Goal: Task Accomplishment & Management: Manage account settings

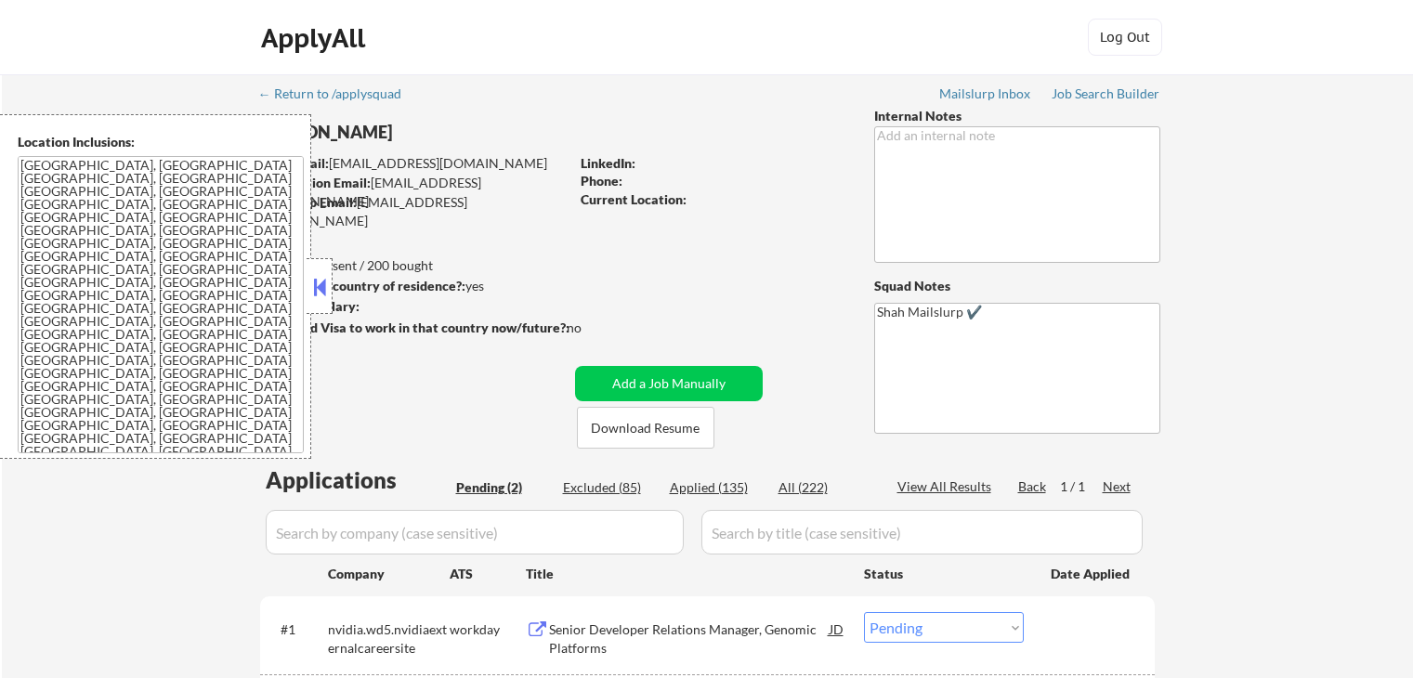
select select ""pending""
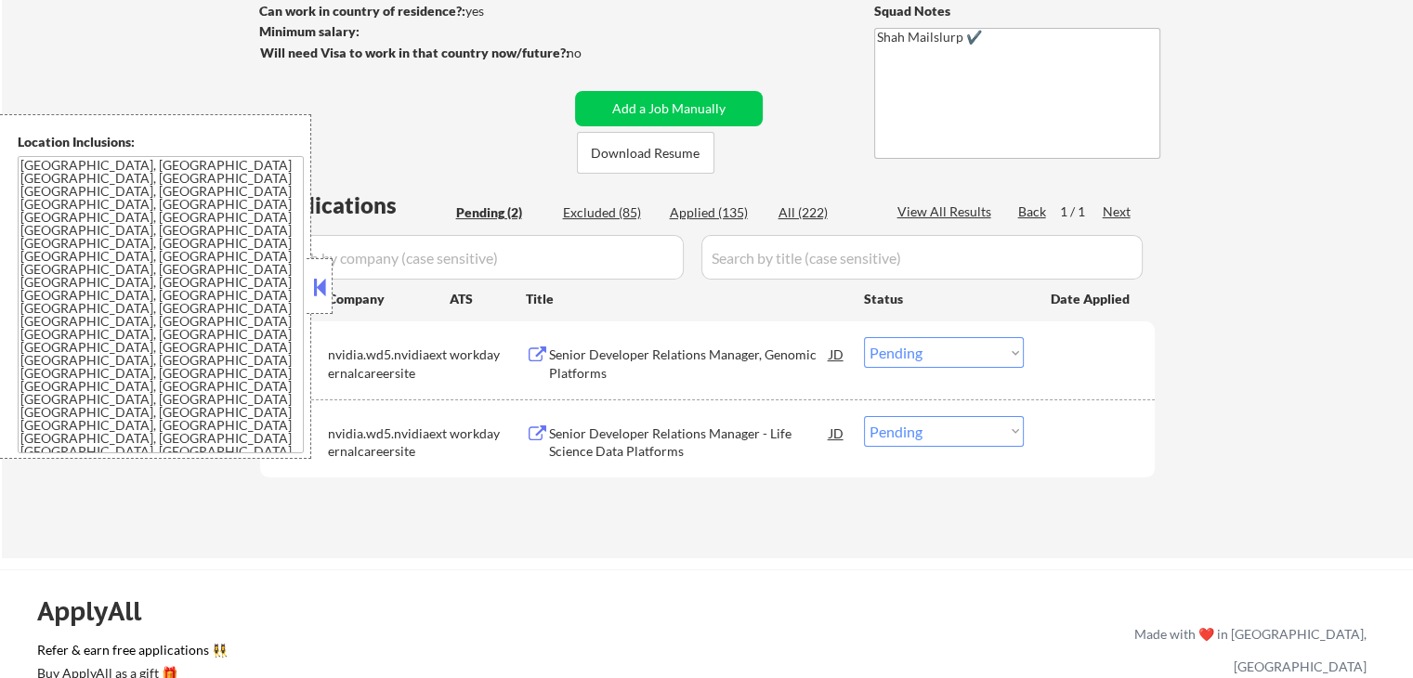
scroll to position [279, 0]
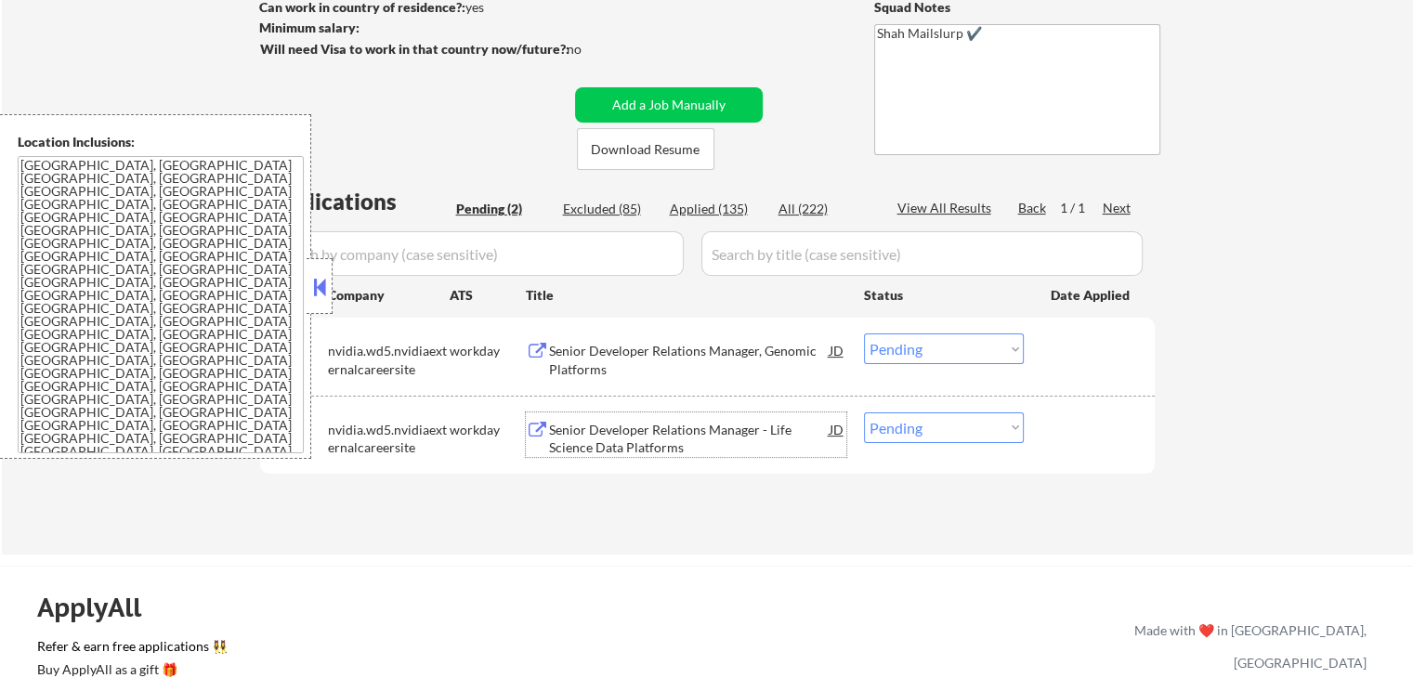
click at [613, 435] on div "Senior Developer Relations Manager - Life Science Data Platforms" at bounding box center [689, 439] width 281 height 36
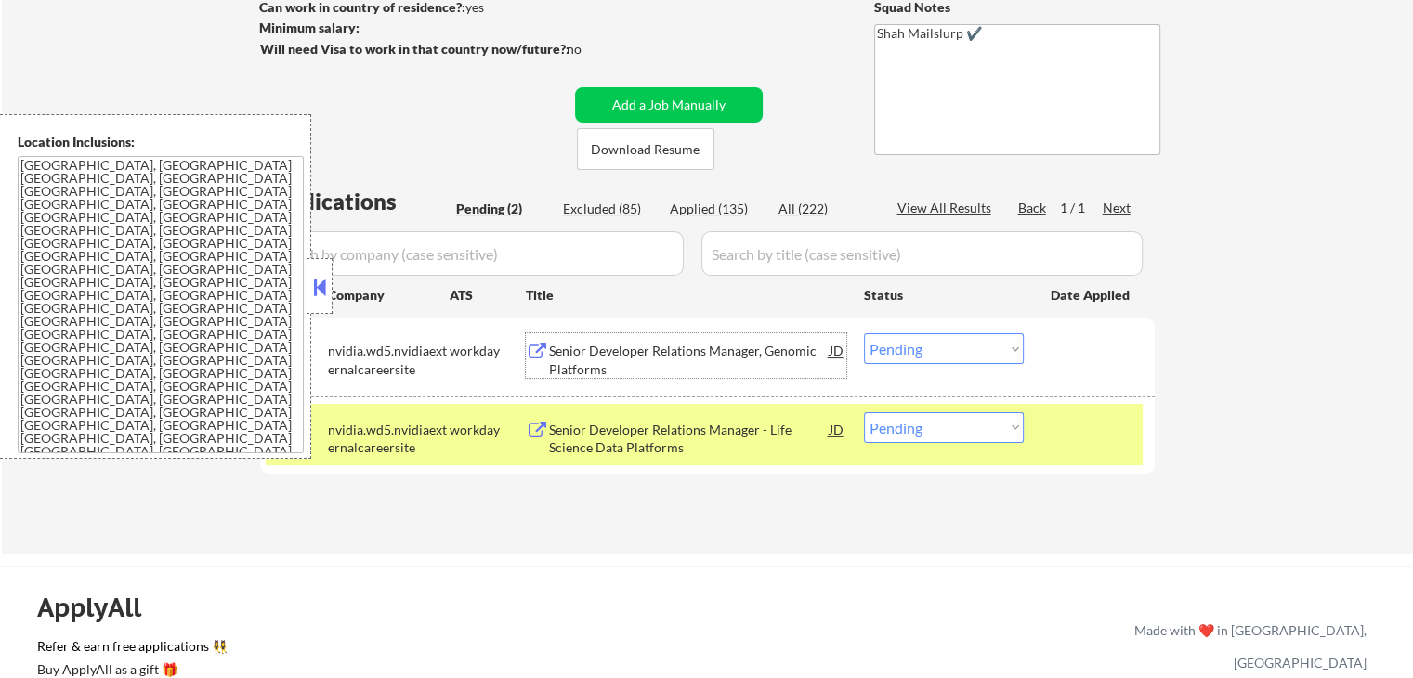
click at [643, 354] on div "Senior Developer Relations Manager, Genomic Platforms" at bounding box center [689, 360] width 281 height 36
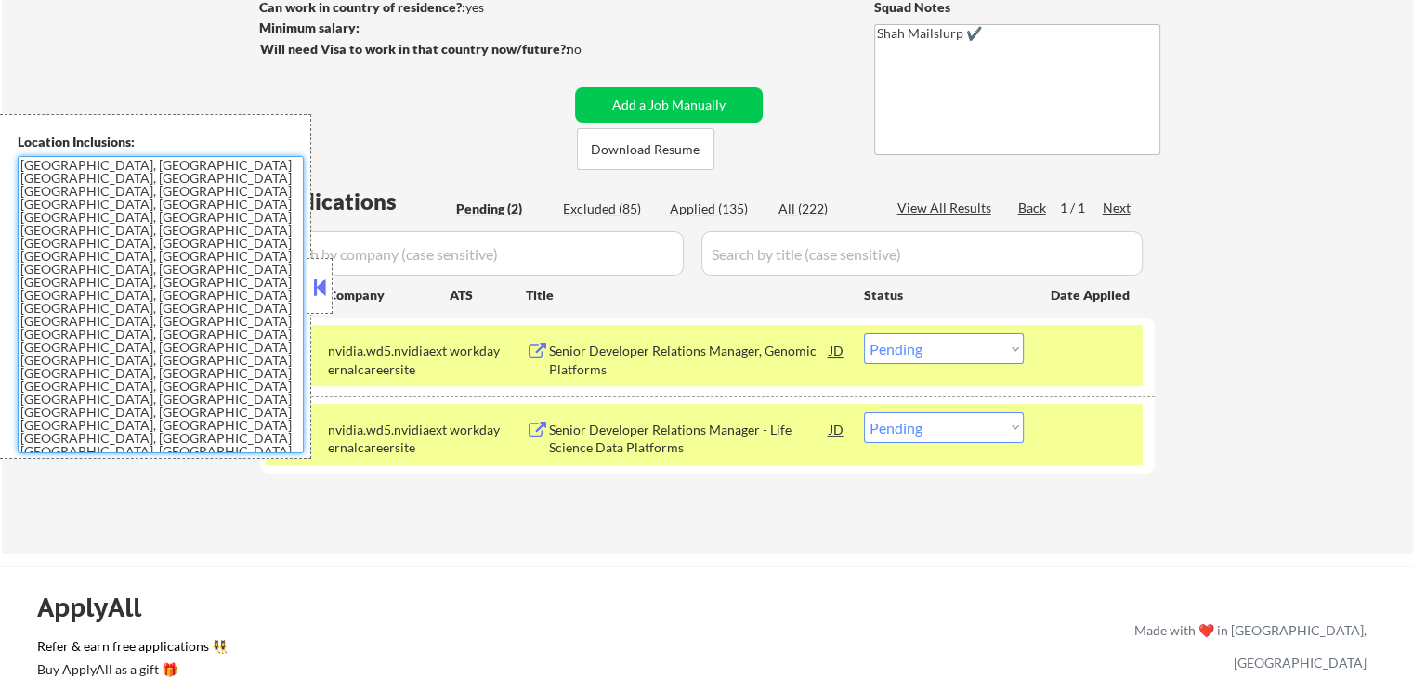
drag, startPoint x: 150, startPoint y: 370, endPoint x: 20, endPoint y: 164, distance: 243.5
click at [20, 164] on textarea "[GEOGRAPHIC_DATA], [GEOGRAPHIC_DATA] [GEOGRAPHIC_DATA], [GEOGRAPHIC_DATA] [GEOG…" at bounding box center [161, 304] width 286 height 297
click at [124, 206] on textarea "[GEOGRAPHIC_DATA], [GEOGRAPHIC_DATA] [GEOGRAPHIC_DATA], [GEOGRAPHIC_DATA] [GEOG…" at bounding box center [161, 304] width 286 height 297
drag, startPoint x: 155, startPoint y: 375, endPoint x: 19, endPoint y: 161, distance: 254.4
click at [19, 161] on textarea "[GEOGRAPHIC_DATA], [GEOGRAPHIC_DATA] [GEOGRAPHIC_DATA], [GEOGRAPHIC_DATA] [GEOG…" at bounding box center [161, 304] width 286 height 297
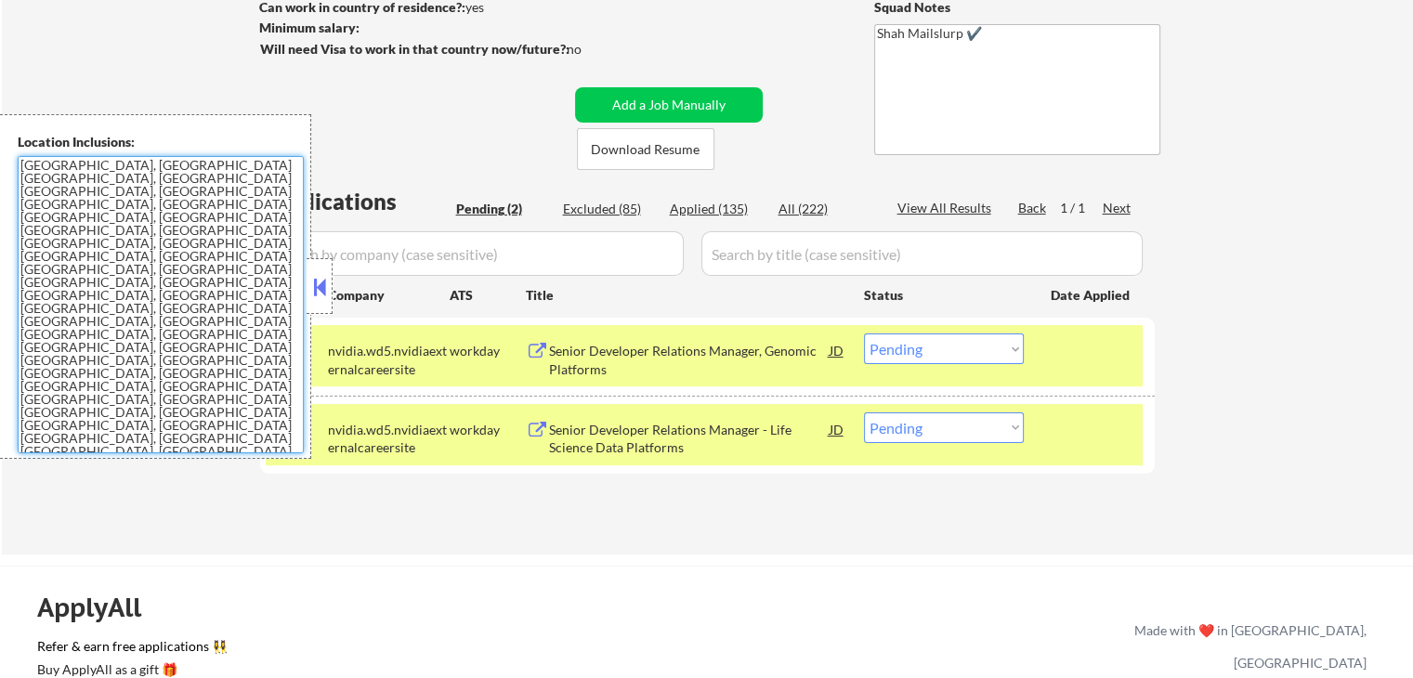
click at [183, 384] on textarea "[GEOGRAPHIC_DATA], [GEOGRAPHIC_DATA] [GEOGRAPHIC_DATA], [GEOGRAPHIC_DATA] [GEOG…" at bounding box center [161, 304] width 286 height 297
click at [1111, 438] on div at bounding box center [1092, 428] width 82 height 33
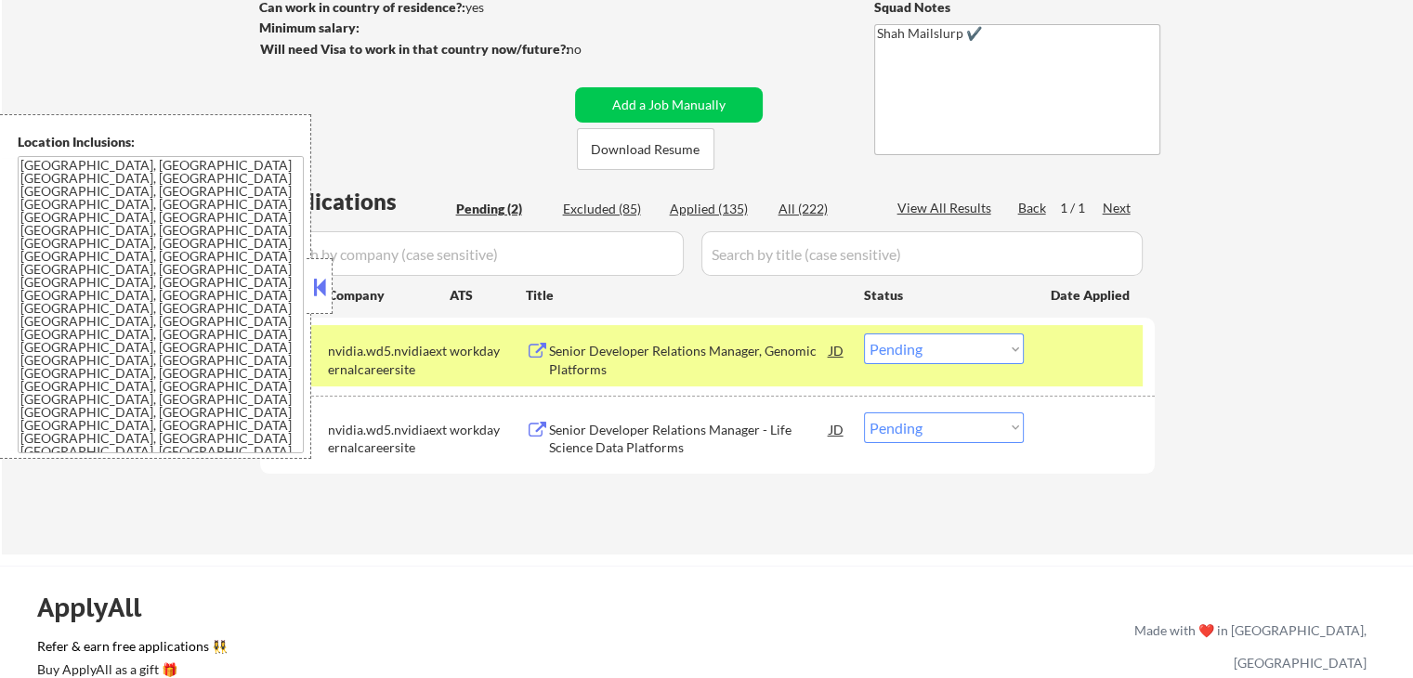
click at [1096, 359] on div at bounding box center [1092, 349] width 82 height 33
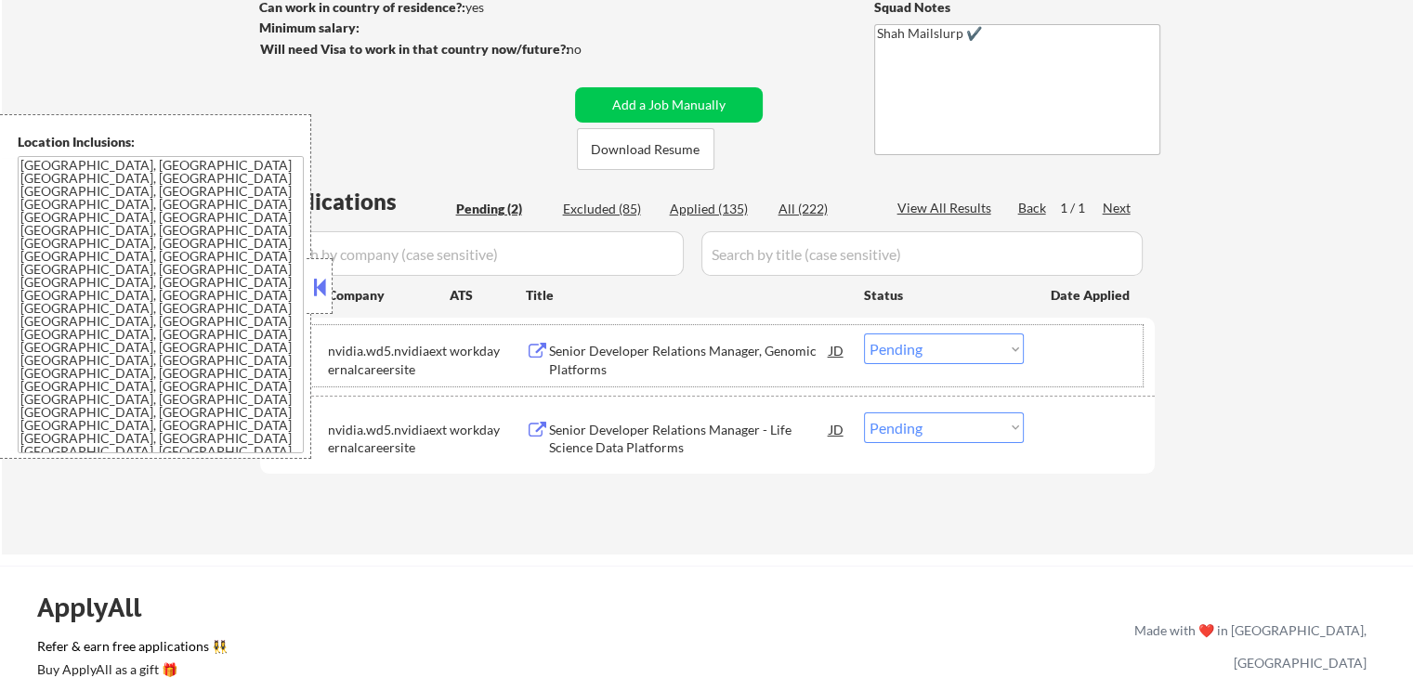
drag, startPoint x: 908, startPoint y: 348, endPoint x: 912, endPoint y: 360, distance: 12.1
click at [908, 348] on select "Choose an option... Pending Applied Excluded (Questions) Excluded (Expired) Exc…" at bounding box center [944, 348] width 160 height 31
click at [864, 333] on select "Choose an option... Pending Applied Excluded (Questions) Excluded (Expired) Exc…" at bounding box center [944, 348] width 160 height 31
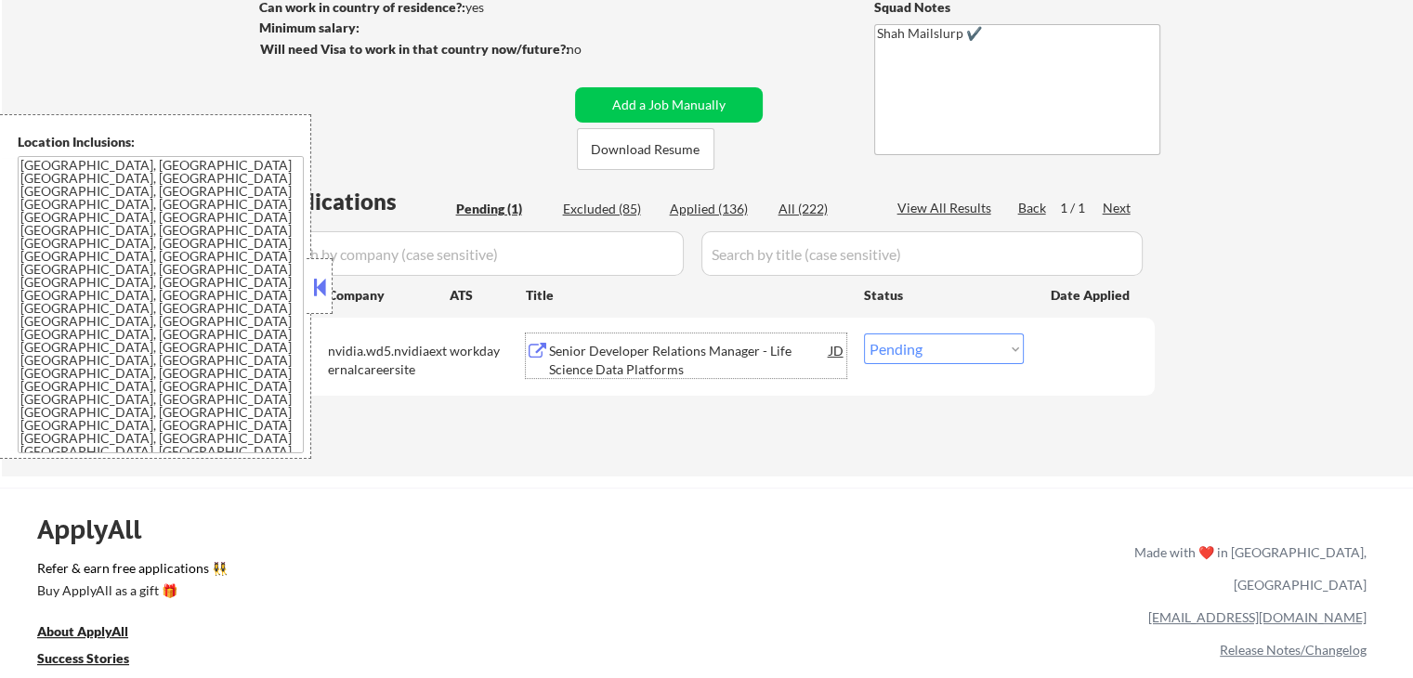
click at [684, 359] on div "Senior Developer Relations Manager - Life Science Data Platforms" at bounding box center [689, 360] width 281 height 36
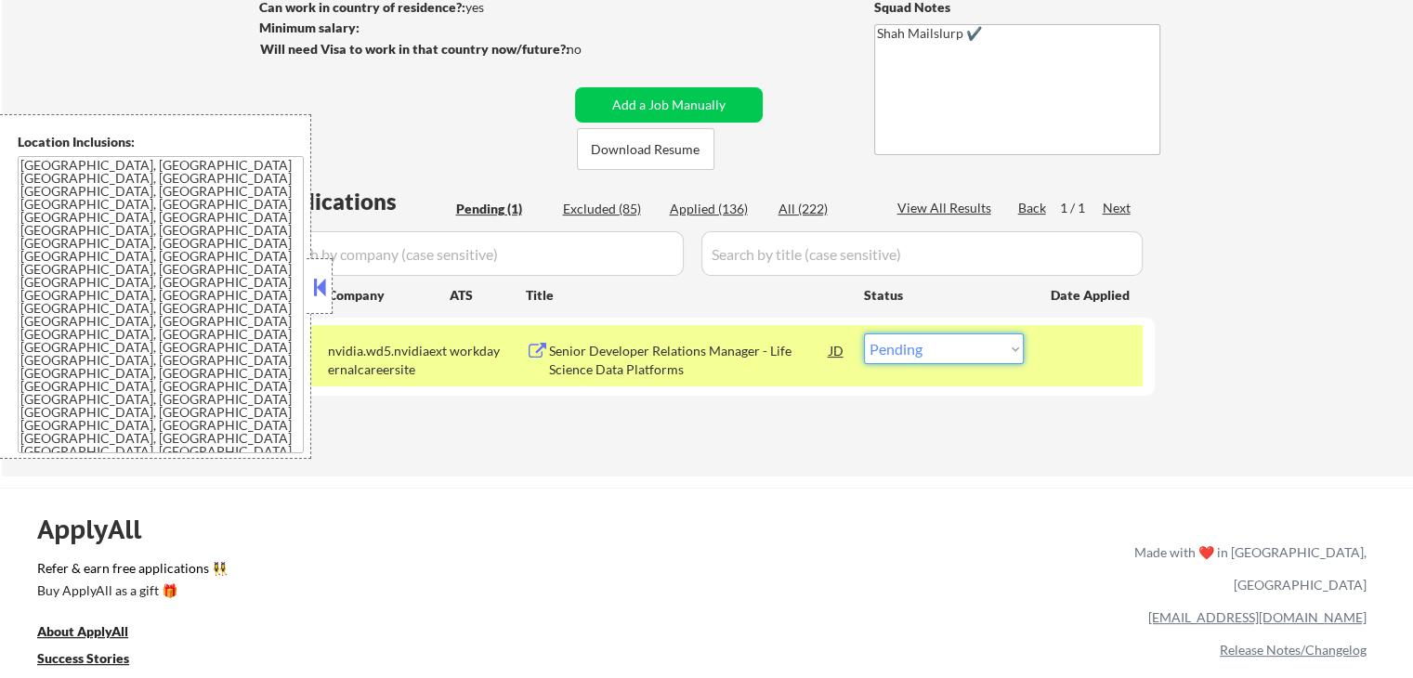
drag, startPoint x: 948, startPoint y: 346, endPoint x: 951, endPoint y: 362, distance: 17.0
click at [949, 346] on select "Choose an option... Pending Applied Excluded (Questions) Excluded (Expired) Exc…" at bounding box center [944, 348] width 160 height 31
select select ""applied""
click at [864, 333] on select "Choose an option... Pending Applied Excluded (Questions) Excluded (Expired) Exc…" at bounding box center [944, 348] width 160 height 31
